Goal: Complete application form

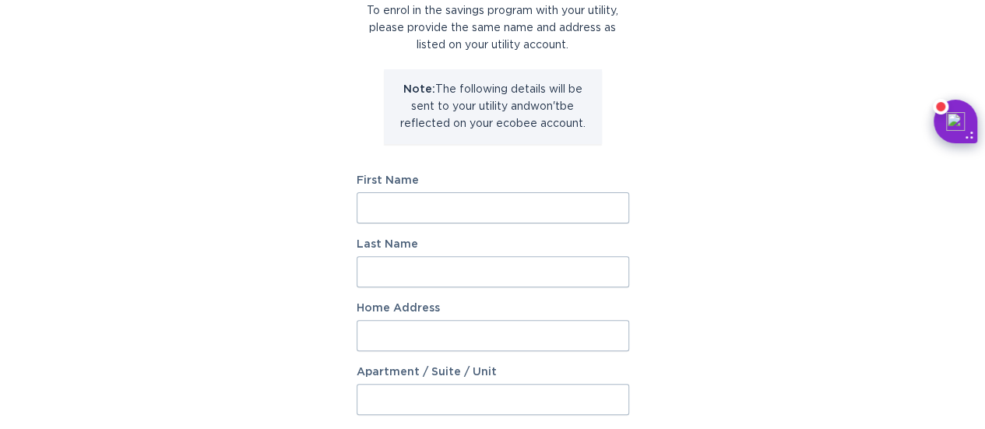
scroll to position [150, 0]
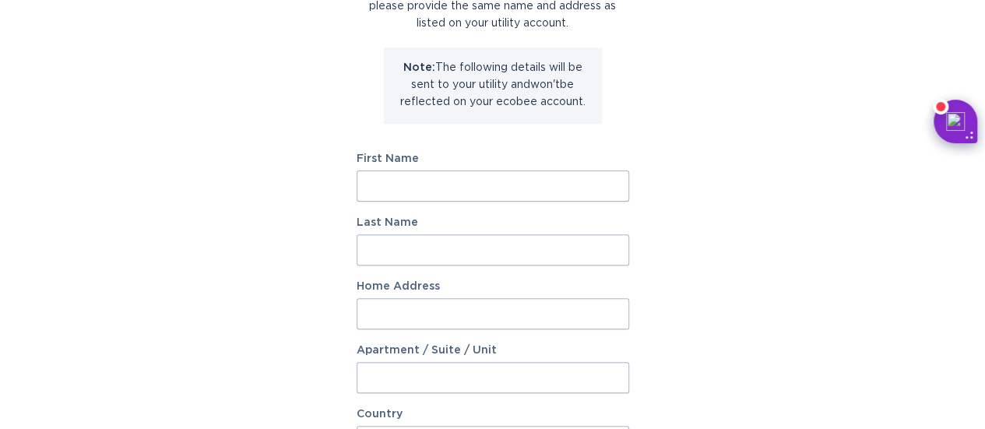
click at [548, 174] on input "First Name" at bounding box center [493, 186] width 273 height 31
type input "Rachel"
click at [432, 245] on input "Last Name" at bounding box center [493, 249] width 273 height 31
type input "Nguyen"
click at [402, 313] on input "Home Address" at bounding box center [493, 313] width 273 height 31
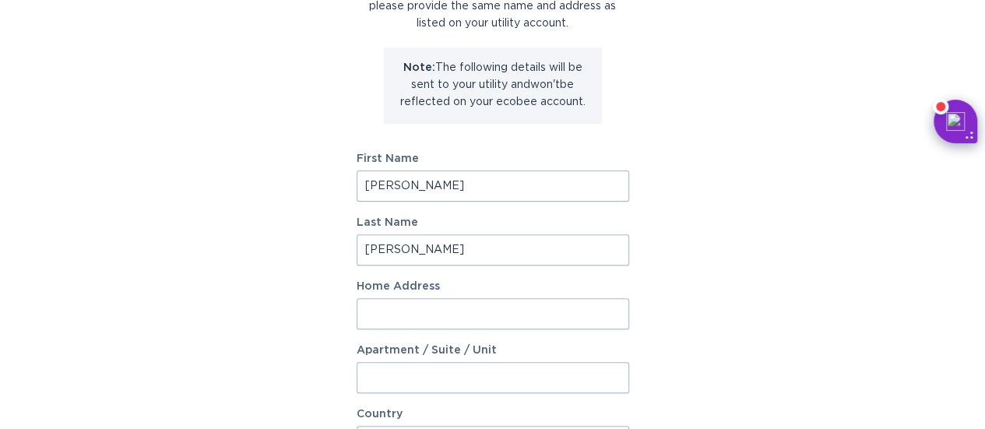
paste input "11751 Bruin Dr New Port Richey, FL 34654"
click at [427, 312] on input "11751 Bruin Dr New Port Richey, FL 34654" at bounding box center [493, 313] width 273 height 31
click at [400, 310] on input "11751 Bruin Dr New Port Richey, FL 34654" at bounding box center [493, 313] width 273 height 31
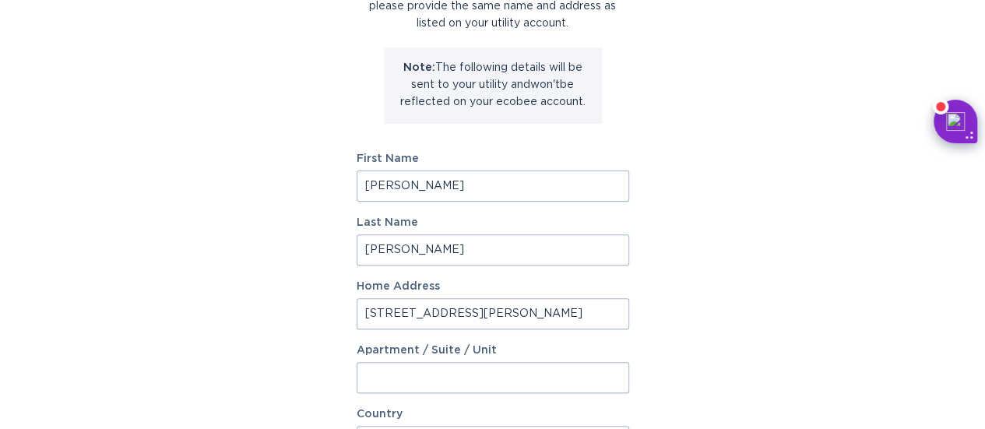
scroll to position [0, 0]
click at [443, 315] on input "11751 Bruin Dr New Port Richey, FL 34654" at bounding box center [493, 313] width 273 height 31
click at [548, 314] on input "11751 Bruin Dr, New Port Richey, FL 34654" at bounding box center [493, 313] width 273 height 31
click at [573, 315] on input "11751 Bruin Dr, New Port Richey, FL 34654" at bounding box center [493, 313] width 273 height 31
drag, startPoint x: 588, startPoint y: 313, endPoint x: 770, endPoint y: 298, distance: 182.1
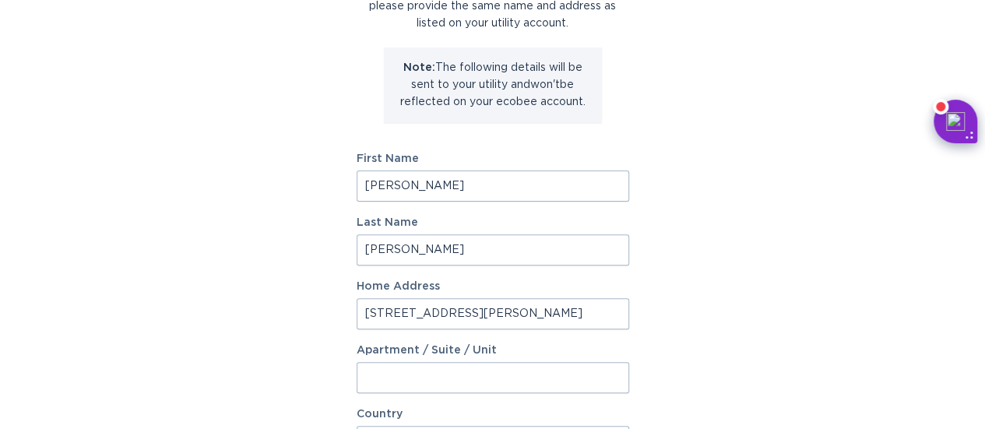
click at [770, 298] on div "Account Information To enrol in the savings program with your utility, please p…" at bounding box center [492, 327] width 985 height 861
drag, startPoint x: 601, startPoint y: 312, endPoint x: 339, endPoint y: 304, distance: 262.7
click at [339, 304] on div "Account Information To enrol in the savings program with your utility, please p…" at bounding box center [492, 327] width 985 height 861
click at [470, 316] on input "11751 Bruin Dr, New Port Richey, FL 34654" at bounding box center [493, 313] width 273 height 31
click at [495, 311] on input "11751 Bruin Dr, New Port Richey, FL 34654" at bounding box center [493, 313] width 273 height 31
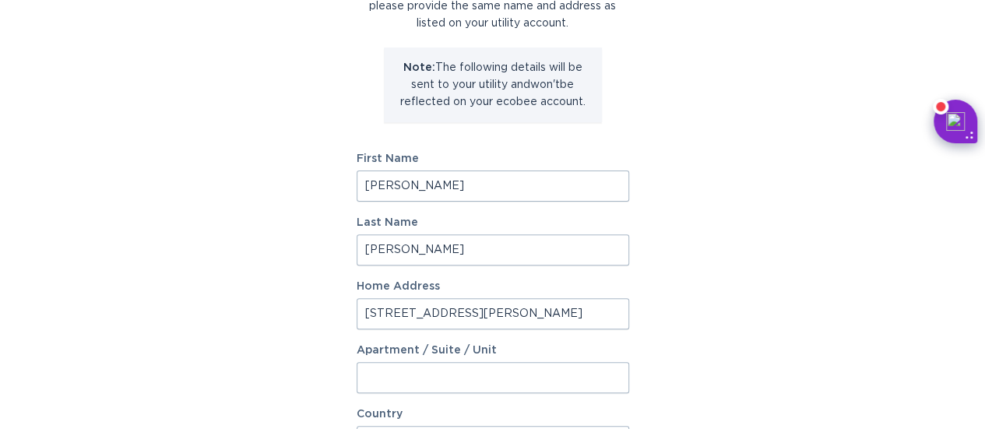
type input "11751 Bruin Dr, New Port Richey, FL 34654"
click at [822, 308] on div "Account Information To enrol in the savings program with your utility, please p…" at bounding box center [492, 327] width 985 height 861
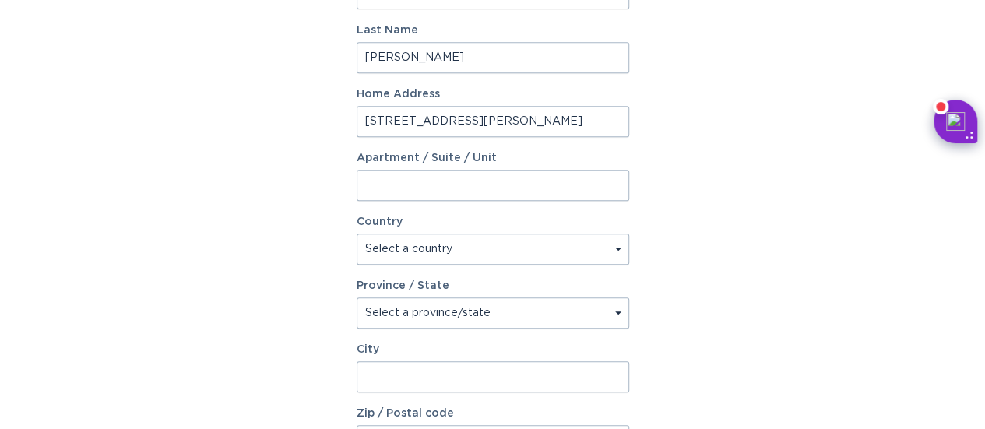
scroll to position [348, 0]
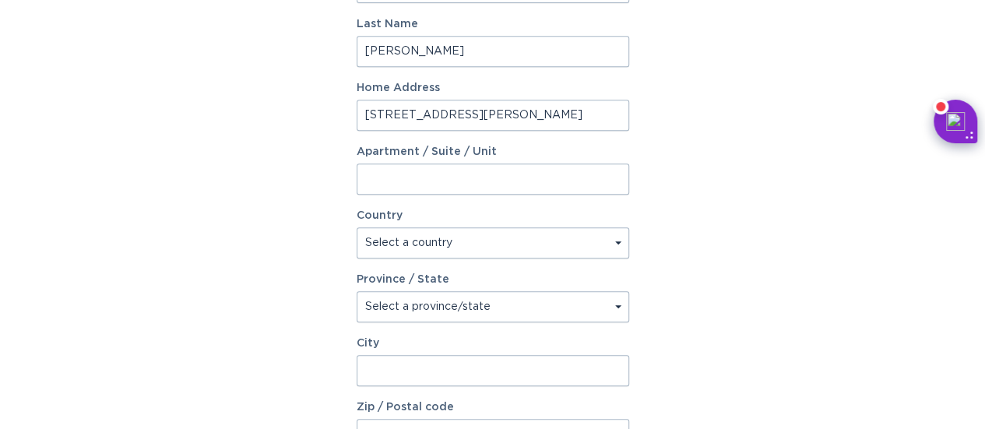
click at [615, 244] on select "Select a country Canada USA" at bounding box center [493, 242] width 273 height 31
select select "US"
click at [357, 227] on select "Select a country Canada USA" at bounding box center [493, 242] width 273 height 31
click at [618, 305] on select "Select a province/state Alabama Alaska American Samoa Arizona Arkansas Californ…" at bounding box center [493, 306] width 273 height 31
select select "FL"
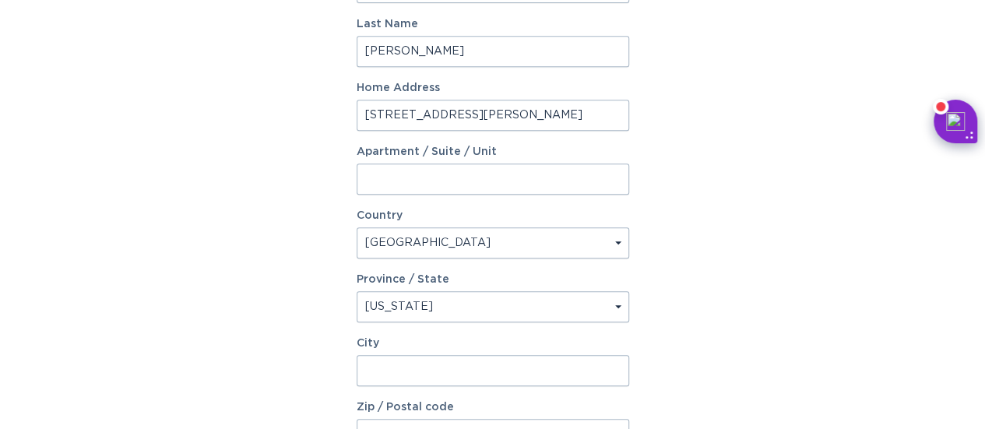
click at [357, 291] on select "Select a province/state Alabama Alaska American Samoa Arizona Arkansas Californ…" at bounding box center [493, 306] width 273 height 31
click at [483, 378] on input "City" at bounding box center [493, 370] width 273 height 31
drag, startPoint x: 443, startPoint y: 111, endPoint x: 532, endPoint y: 118, distance: 89.0
click at [532, 118] on input "11751 Bruin Dr, New Port Richey, FL 34654" at bounding box center [493, 115] width 273 height 31
type input "11751 Bruin Dr, , FL 34654"
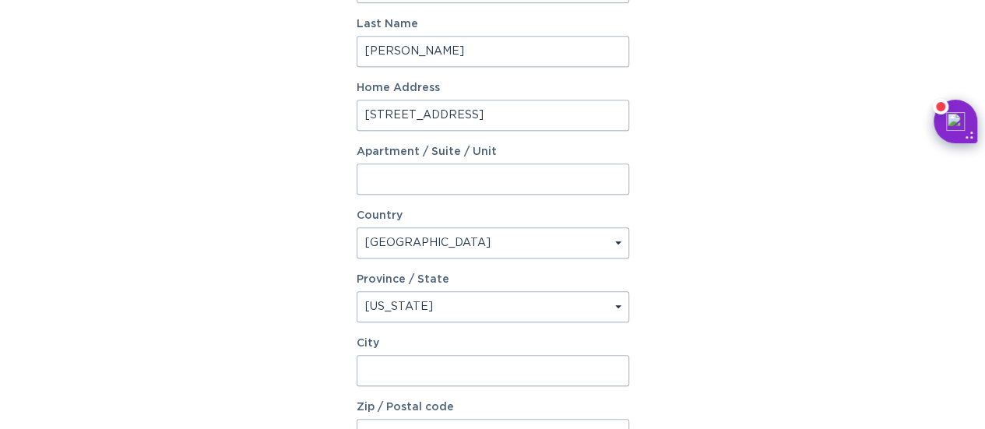
click at [365, 368] on input "City" at bounding box center [493, 370] width 273 height 31
paste input "New Port Richey"
click at [365, 368] on input "New Port Richey" at bounding box center [493, 370] width 273 height 31
type input "New Port Richey"
drag, startPoint x: 435, startPoint y: 116, endPoint x: 550, endPoint y: 118, distance: 115.3
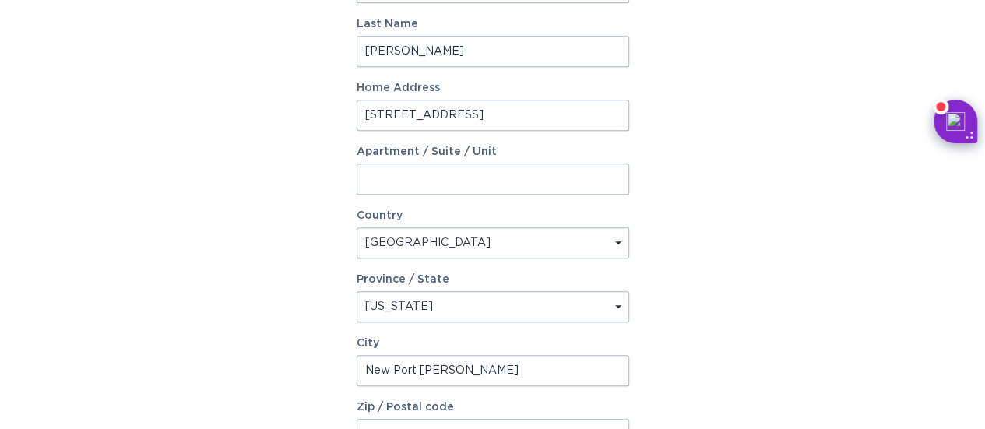
click at [550, 118] on input "11751 Bruin Dr, , FL 34654" at bounding box center [493, 115] width 273 height 31
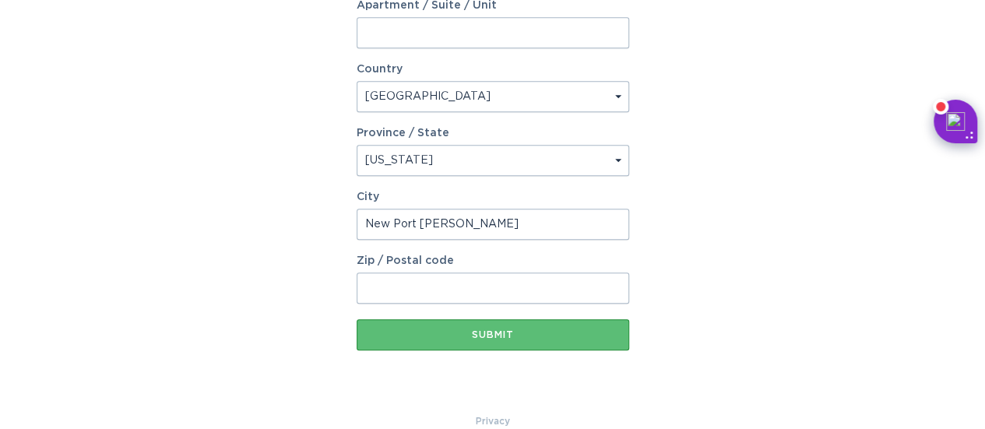
scroll to position [503, 0]
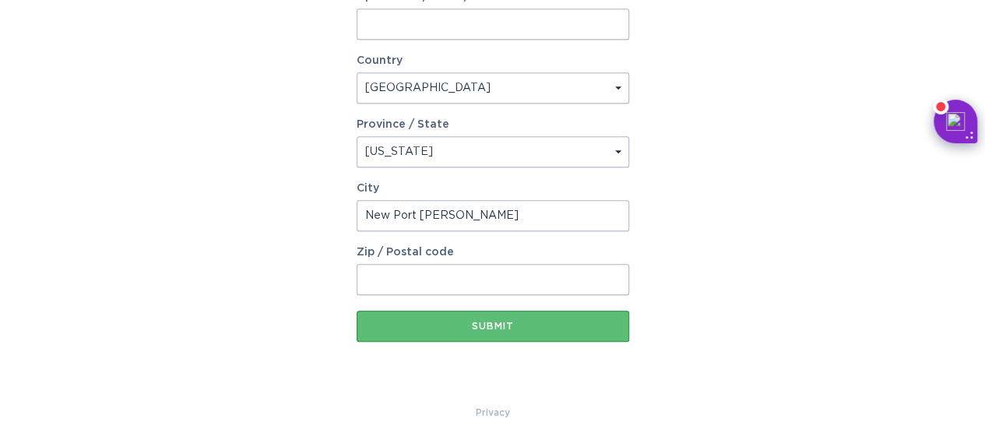
type input "11751 Bruin Dr"
click at [386, 289] on input "Zip / Postal code" at bounding box center [493, 279] width 273 height 31
type input "34654"
click at [493, 328] on div "Submit" at bounding box center [493, 326] width 257 height 9
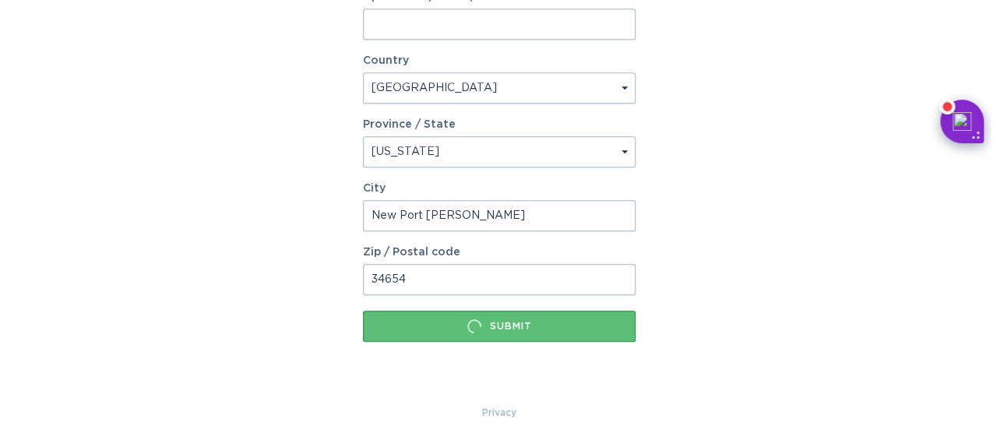
scroll to position [0, 0]
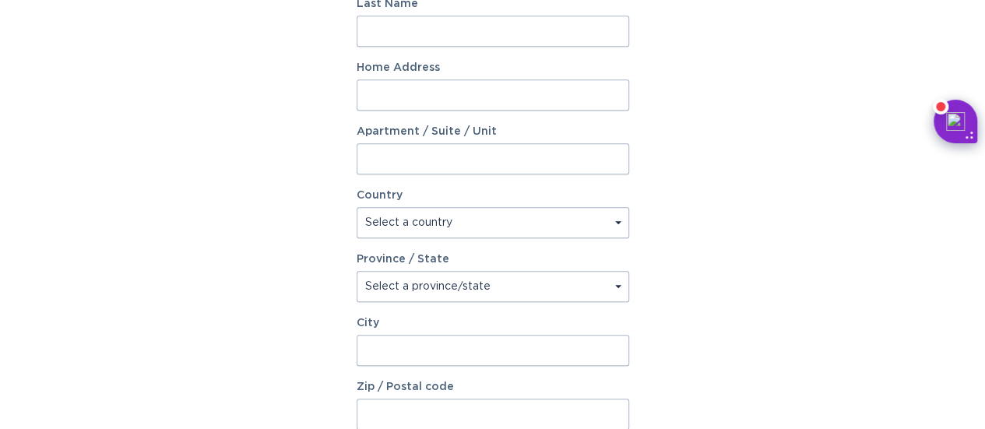
scroll to position [372, 0]
